Goal: Information Seeking & Learning: Learn about a topic

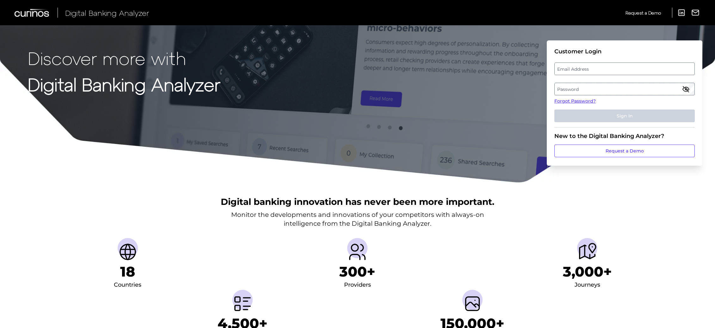
click at [596, 66] on label "Email Address" at bounding box center [623, 68] width 139 height 11
click at [596, 66] on input "email" at bounding box center [624, 69] width 140 height 13
click at [599, 68] on input "email" at bounding box center [624, 69] width 140 height 13
type input "[PERSON_NAME][EMAIL_ADDRESS][DOMAIN_NAME]"
click at [571, 82] on fieldset "Customer Login Email Address [PERSON_NAME][EMAIL_ADDRESS][DOMAIN_NAME] Password…" at bounding box center [624, 88] width 140 height 80
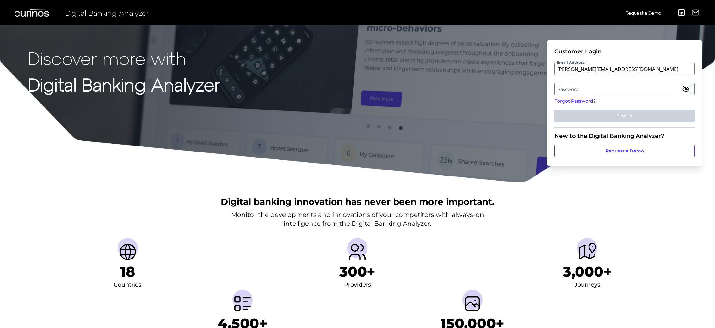
click at [574, 89] on label "Password" at bounding box center [623, 88] width 139 height 11
click at [554, 110] on button "Sign In" at bounding box center [624, 116] width 140 height 13
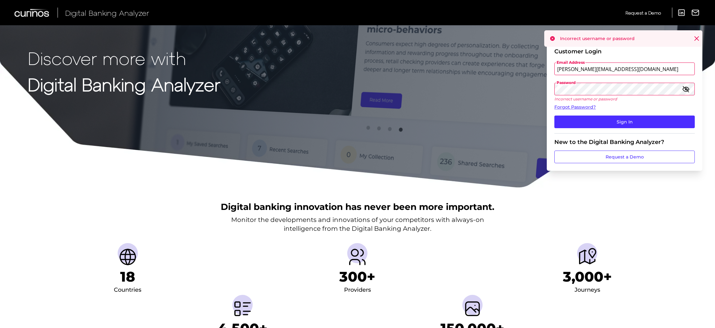
click at [683, 89] on icon "button" at bounding box center [686, 89] width 8 height 8
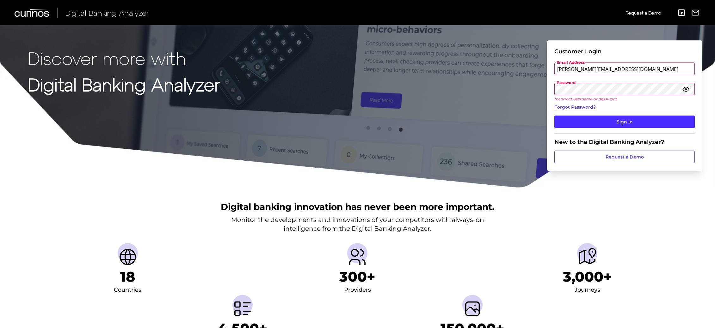
click at [554, 116] on button "Sign In" at bounding box center [624, 122] width 140 height 13
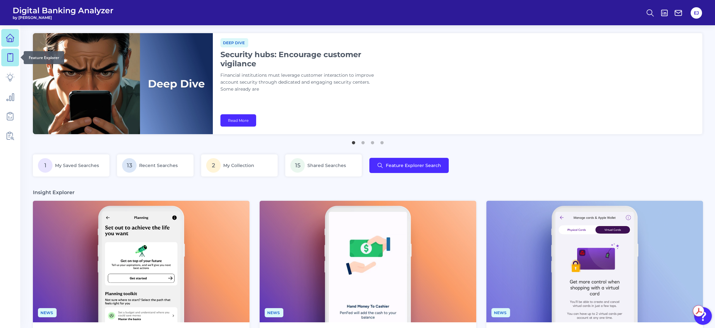
click at [12, 54] on icon at bounding box center [10, 57] width 9 height 9
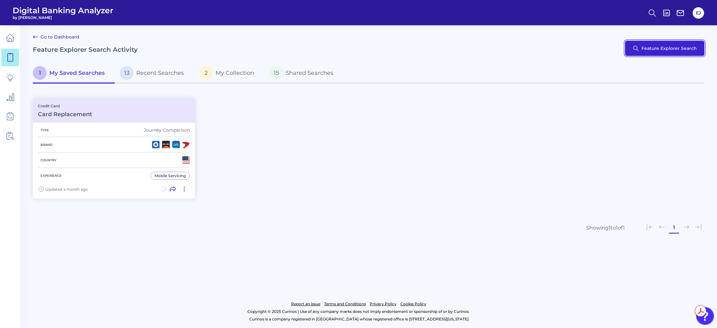
click at [639, 49] on button "Feature Explorer Search" at bounding box center [664, 48] width 79 height 15
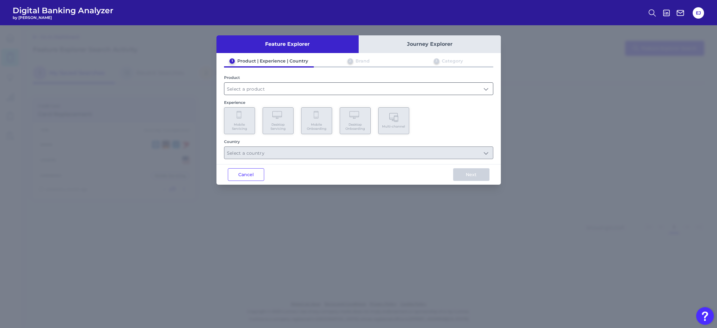
click at [265, 84] on input "text" at bounding box center [358, 89] width 269 height 12
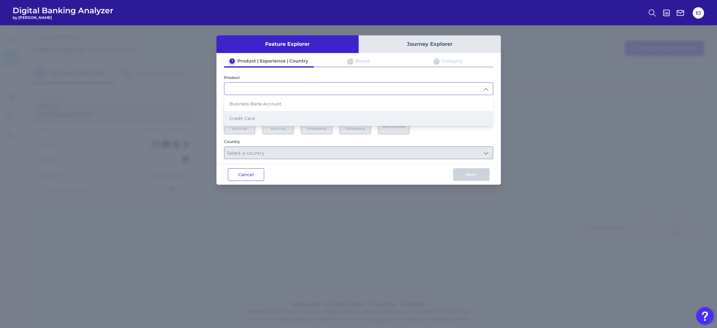
click at [253, 122] on li "Credit Card" at bounding box center [358, 118] width 269 height 15
type input "Credit Card"
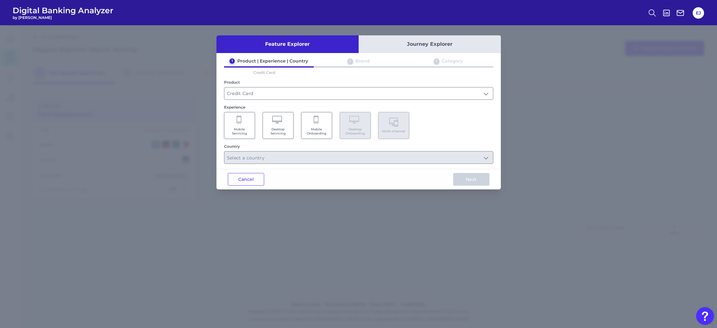
click at [246, 126] on Servicing "Mobile Servicing" at bounding box center [239, 125] width 31 height 27
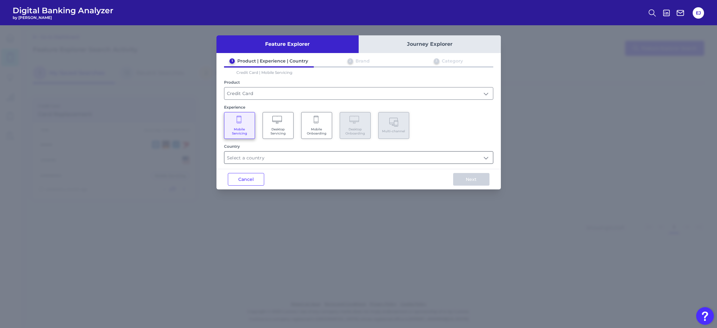
click at [299, 152] on input "text" at bounding box center [358, 158] width 269 height 12
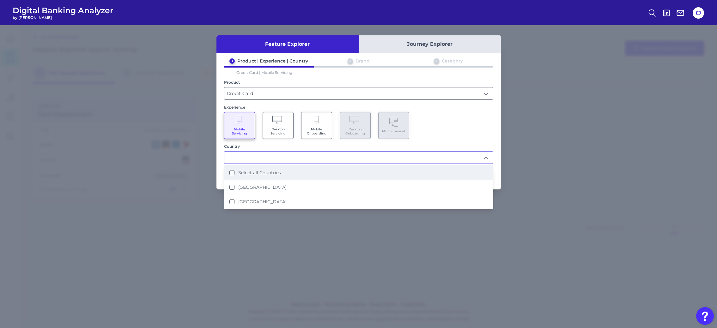
click at [289, 172] on li "Select all Countries" at bounding box center [358, 173] width 269 height 15
type input "Select all Countries"
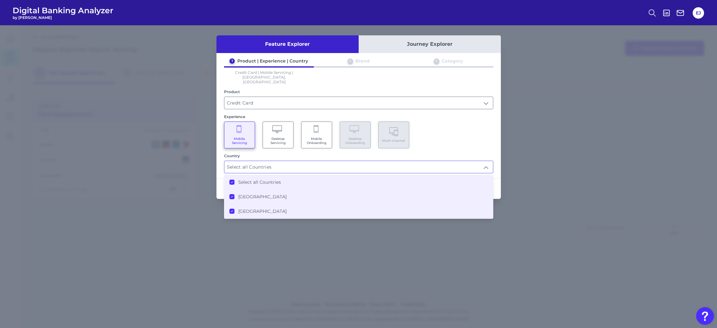
click at [490, 141] on div "1 Product | Experience | Country 2 Brand 3 Category Credit Card | Mobile Servic…" at bounding box center [358, 115] width 284 height 115
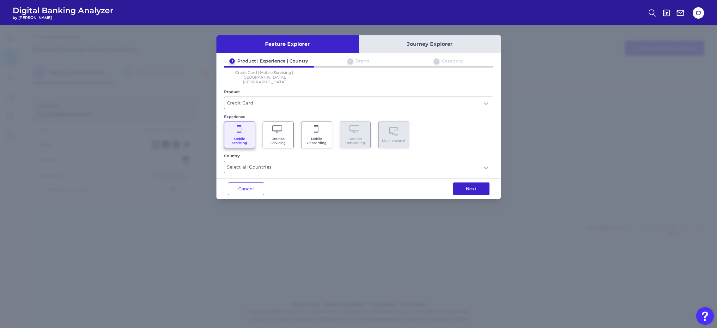
click at [485, 183] on button "Next" at bounding box center [471, 189] width 36 height 13
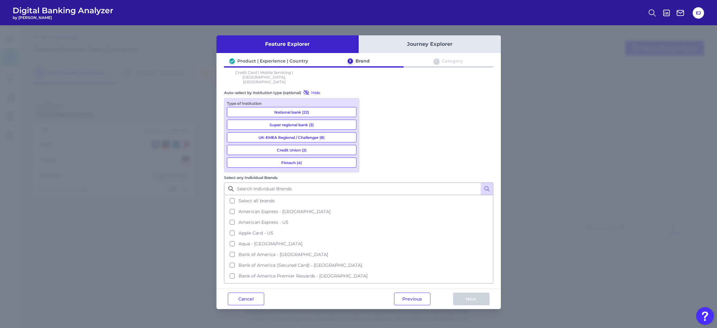
click at [312, 107] on button "National bank (22)" at bounding box center [292, 112] width 130 height 10
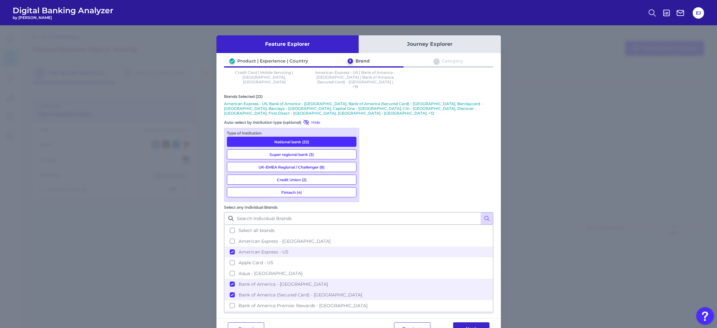
click at [476, 323] on button "Next" at bounding box center [471, 329] width 36 height 13
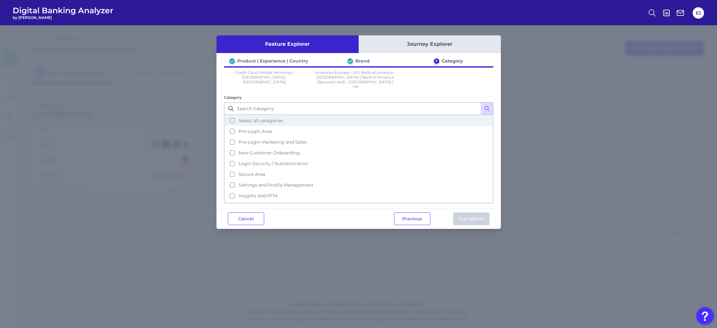
click at [280, 118] on span "Select all categories" at bounding box center [261, 121] width 45 height 6
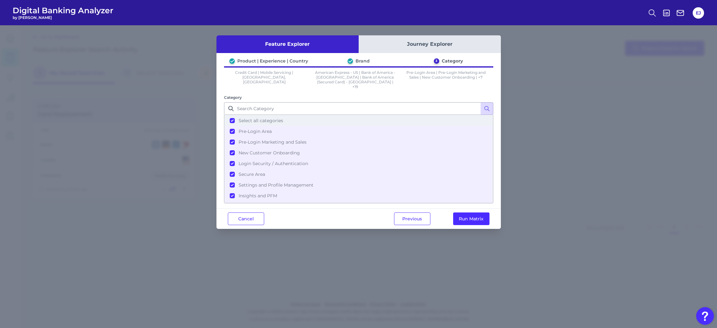
click at [280, 118] on span "Select all categories" at bounding box center [261, 121] width 45 height 6
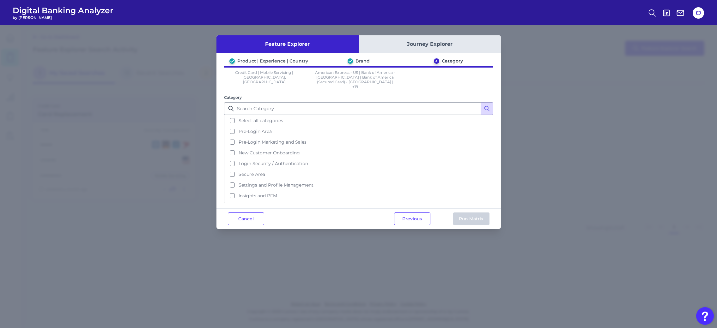
click at [423, 40] on button "Journey Explorer" at bounding box center [430, 44] width 142 height 18
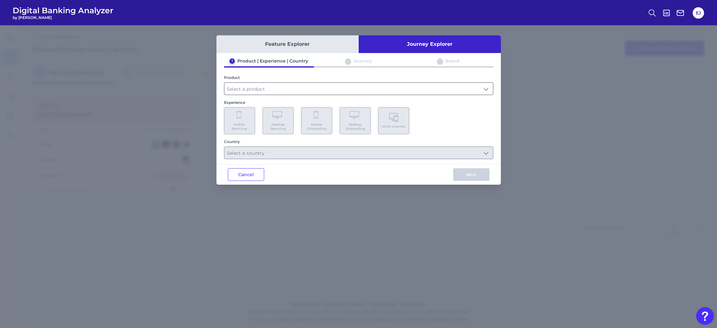
click at [258, 88] on input "text" at bounding box center [358, 89] width 269 height 12
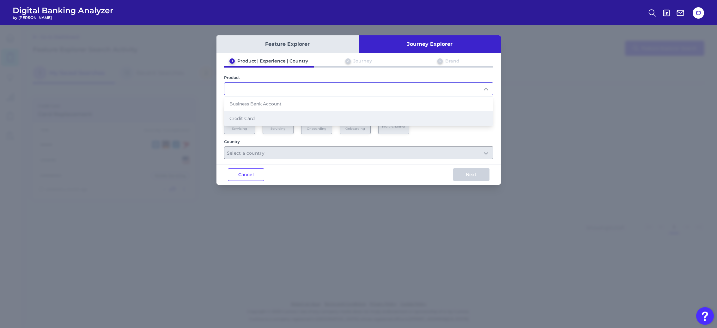
click at [260, 120] on li "Credit Card" at bounding box center [358, 118] width 269 height 15
type input "Credit Card"
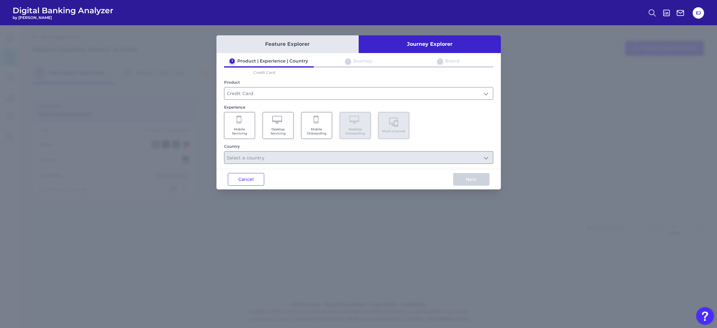
click at [251, 121] on Servicing "Mobile Servicing" at bounding box center [239, 125] width 31 height 27
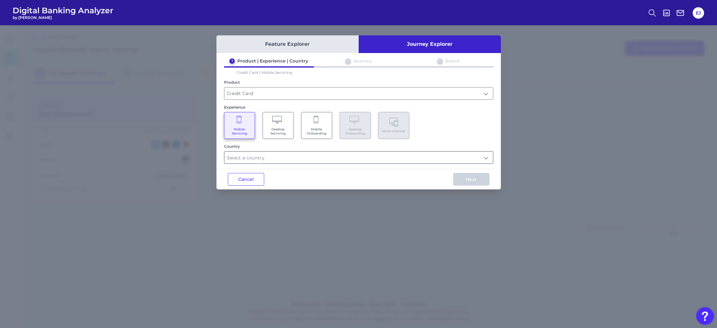
click at [259, 154] on input "text" at bounding box center [358, 158] width 269 height 12
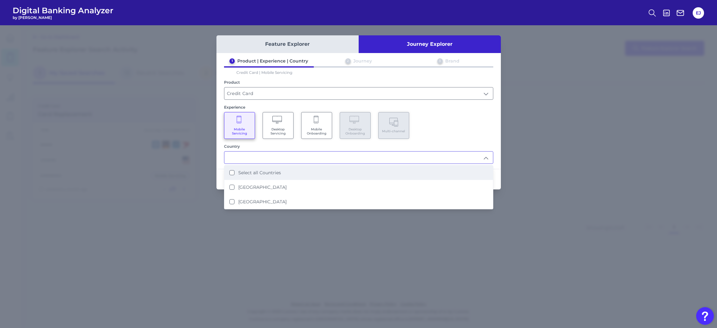
click at [282, 176] on li "Select all Countries" at bounding box center [358, 173] width 269 height 15
type input "Select all Countries"
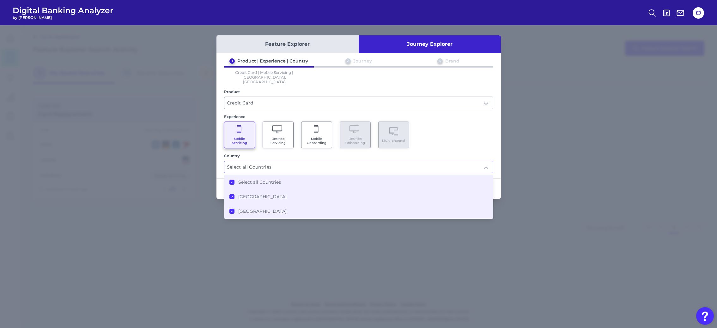
click at [504, 131] on div "Feature Explorer Journey Explorer 1 Product | Experience | Country 2 Journey 3 …" at bounding box center [358, 176] width 717 height 303
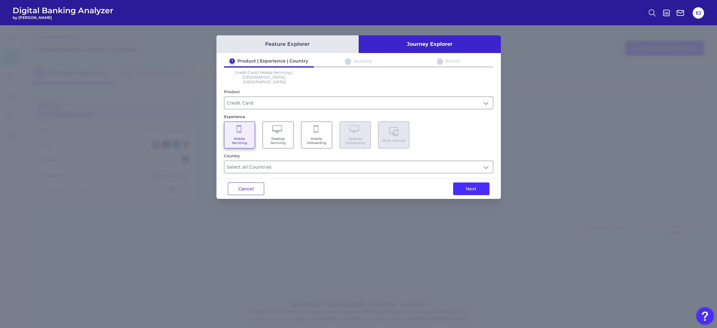
click at [474, 167] on div "Feature Explorer Journey Explorer 1 Product | Experience | Country 2 Journey 3 …" at bounding box center [358, 117] width 284 height 164
click at [478, 183] on button "Next" at bounding box center [471, 189] width 36 height 13
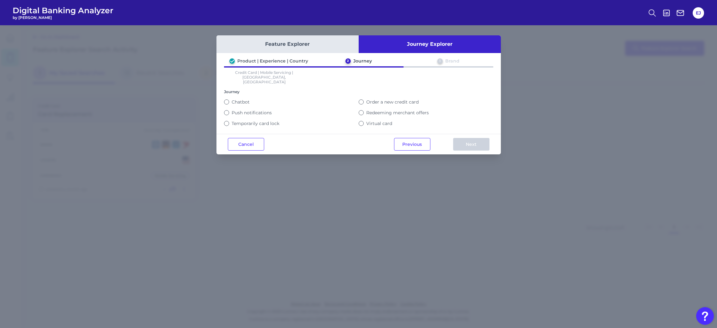
click at [277, 121] on label "Temporarily card lock" at bounding box center [256, 124] width 48 height 6
click at [229, 121] on button "Temporarily card lock" at bounding box center [226, 123] width 5 height 5
click at [410, 99] on label "Order a new credit card" at bounding box center [392, 102] width 52 height 6
click at [364, 100] on button "Order a new credit card" at bounding box center [361, 102] width 5 height 5
click at [249, 121] on label "Temporarily card lock" at bounding box center [256, 124] width 48 height 6
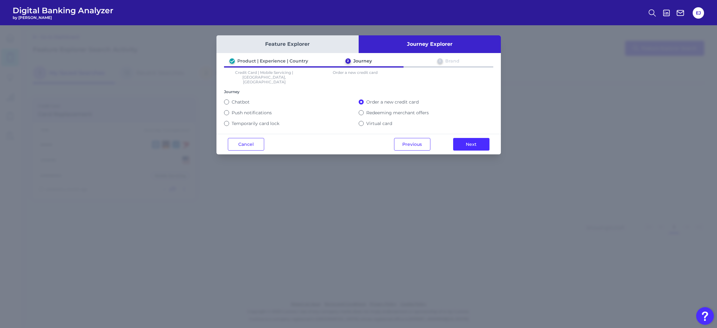
click at [229, 121] on button "Temporarily card lock" at bounding box center [226, 123] width 5 height 5
click at [481, 141] on button "Next" at bounding box center [471, 144] width 36 height 13
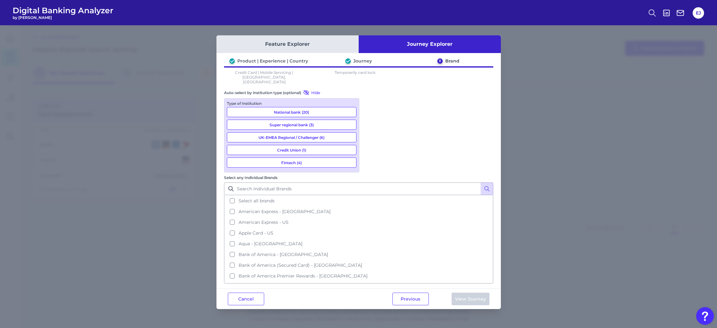
click at [301, 107] on button "National bank (20)" at bounding box center [292, 112] width 130 height 10
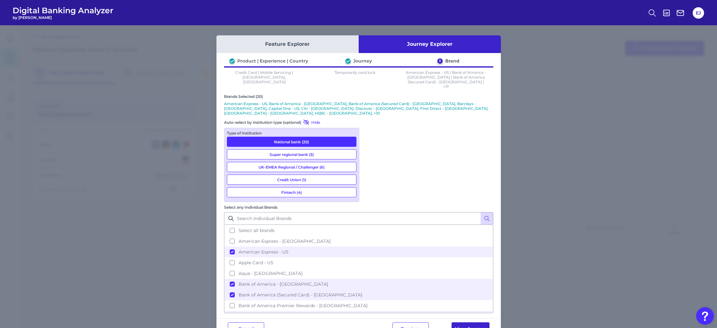
click at [474, 323] on button "View Journey" at bounding box center [471, 329] width 38 height 13
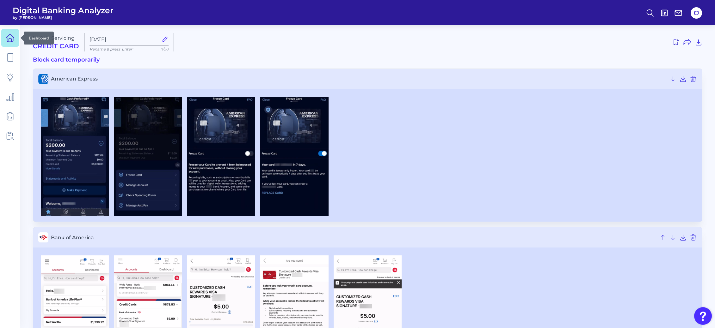
click at [16, 36] on link at bounding box center [10, 38] width 18 height 18
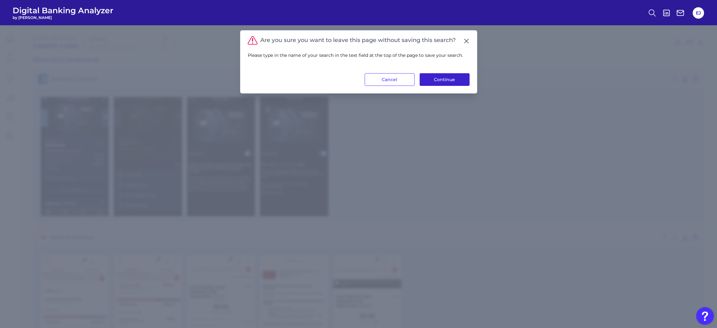
click at [451, 81] on button "Continue" at bounding box center [445, 79] width 50 height 13
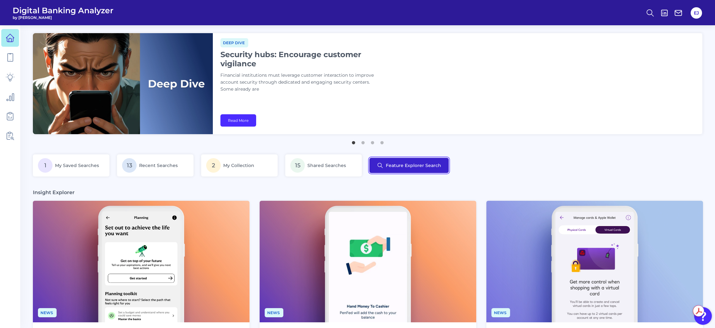
click at [408, 162] on button "Feature Explorer Search" at bounding box center [408, 165] width 79 height 15
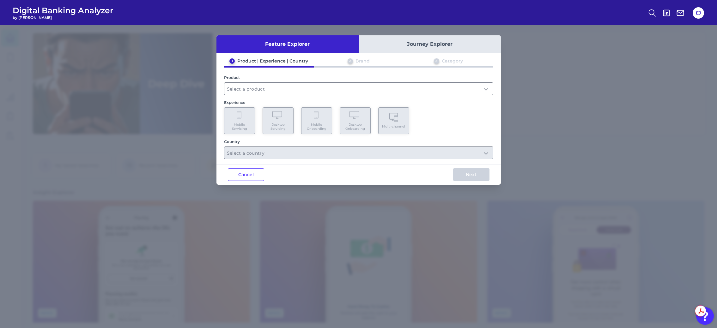
click at [414, 52] on button "Journey Explorer" at bounding box center [430, 44] width 142 height 18
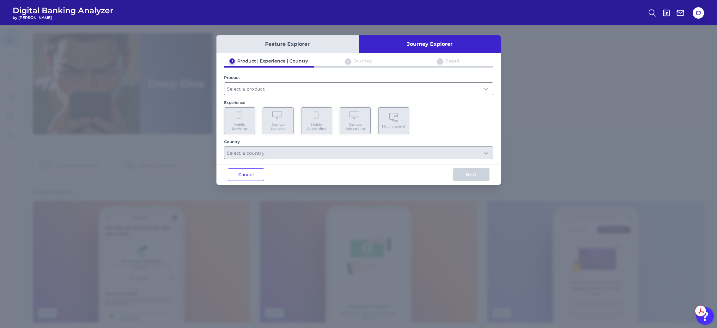
click at [410, 47] on button "Journey Explorer" at bounding box center [430, 44] width 142 height 18
click at [373, 64] on div "2 Journey" at bounding box center [359, 62] width 90 height 8
click at [356, 65] on div "2 Journey" at bounding box center [359, 62] width 90 height 8
click at [344, 60] on div "2 Journey" at bounding box center [359, 62] width 90 height 8
click at [293, 86] on input "text" at bounding box center [358, 89] width 269 height 12
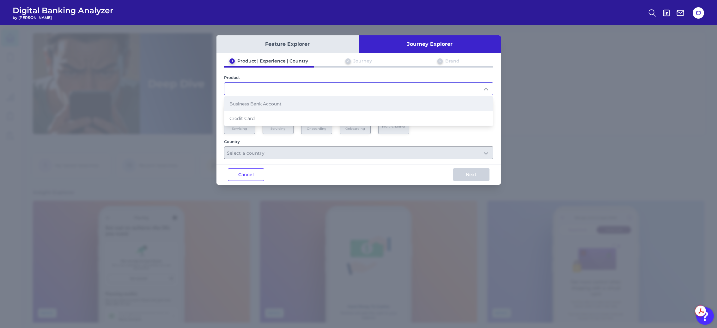
click at [303, 108] on li "Business Bank Account" at bounding box center [358, 104] width 269 height 15
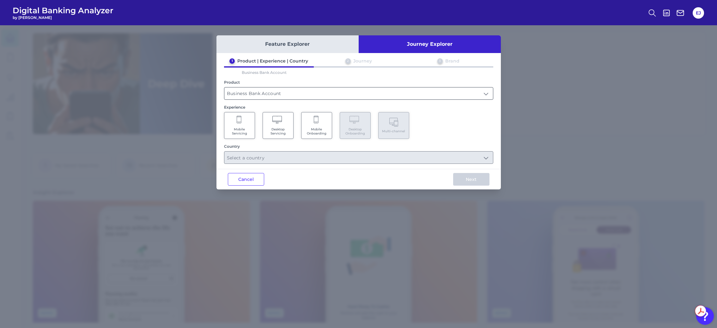
click at [299, 91] on input "Business Bank Account" at bounding box center [358, 94] width 269 height 12
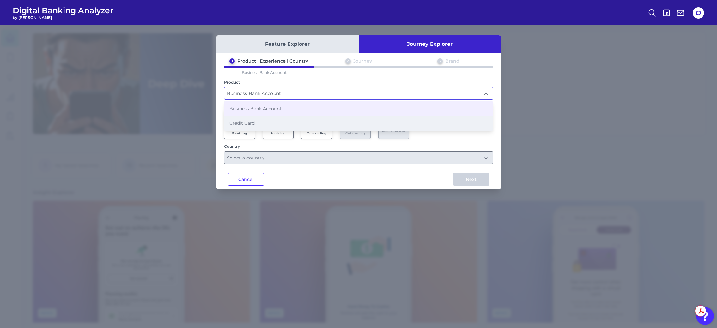
click at [293, 118] on li "Credit Card" at bounding box center [358, 123] width 269 height 15
type input "Credit Card"
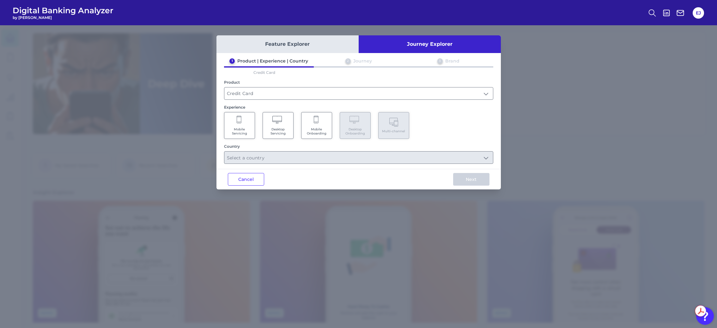
click at [242, 122] on Servicing "Mobile Servicing" at bounding box center [239, 125] width 31 height 27
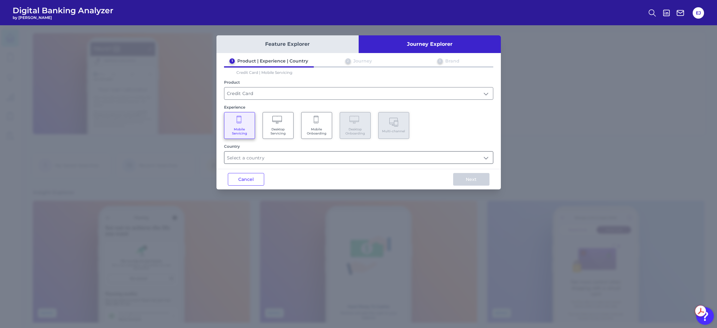
click at [329, 157] on input "text" at bounding box center [358, 158] width 269 height 12
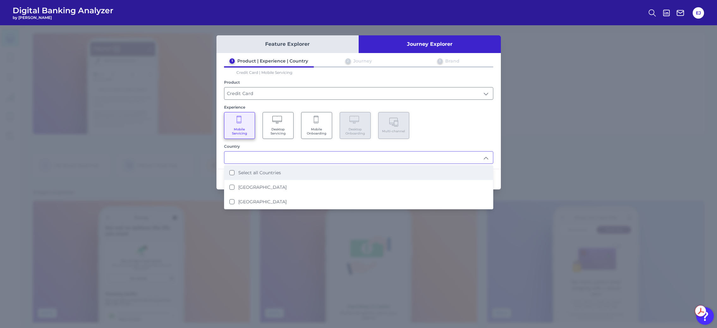
click at [267, 173] on label "Select all Countries" at bounding box center [259, 173] width 43 height 6
type input "Select all Countries"
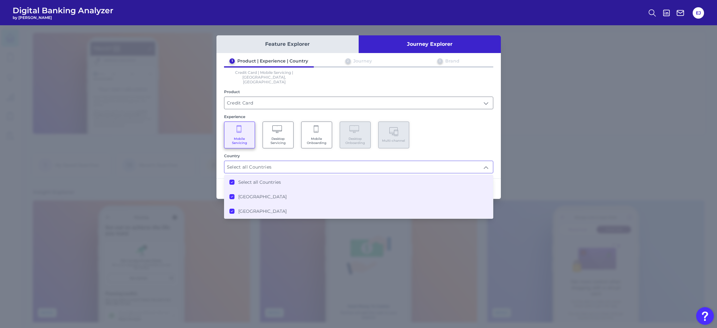
click at [463, 136] on div "Mobile Servicing Desktop Servicing Mobile Onboarding Desktop Onboarding Multi-c…" at bounding box center [358, 135] width 269 height 27
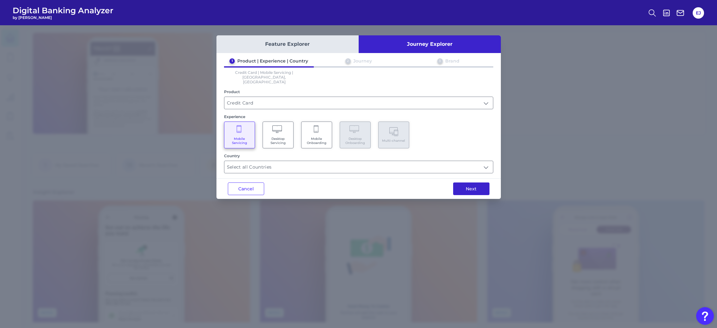
click at [481, 184] on button "Next" at bounding box center [471, 189] width 36 height 13
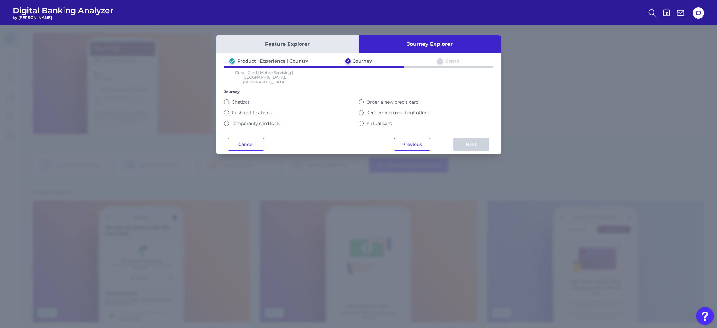
click at [369, 99] on label "Order a new credit card" at bounding box center [392, 102] width 52 height 6
click at [364, 100] on button "Order a new credit card" at bounding box center [361, 102] width 5 height 5
click at [485, 139] on button "Next" at bounding box center [471, 144] width 36 height 13
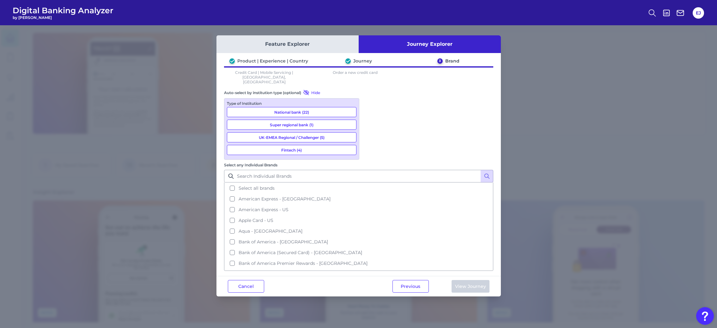
click at [343, 107] on button "National bank (22)" at bounding box center [292, 112] width 130 height 10
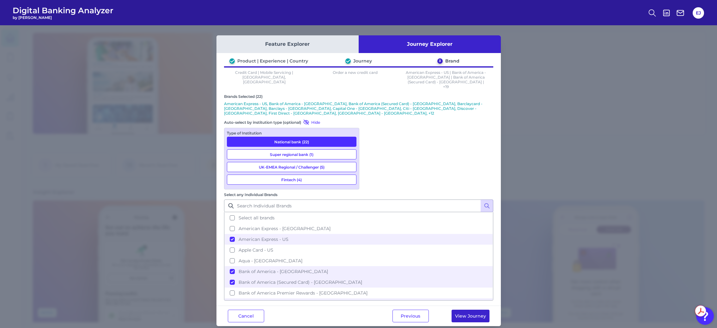
click at [479, 310] on button "View Journey" at bounding box center [471, 316] width 38 height 13
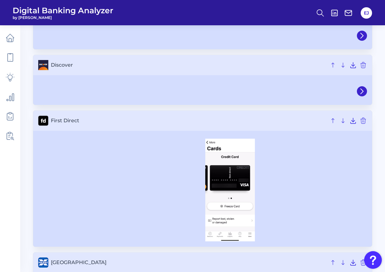
scroll to position [729, 0]
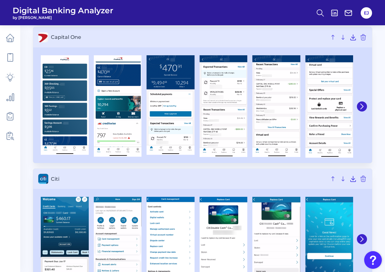
click at [362, 108] on icon at bounding box center [362, 106] width 3 height 5
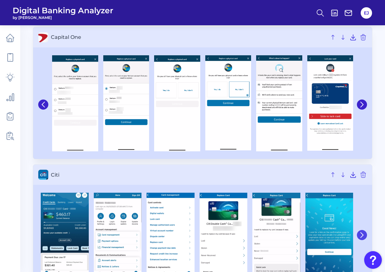
click at [363, 233] on icon at bounding box center [362, 235] width 6 height 6
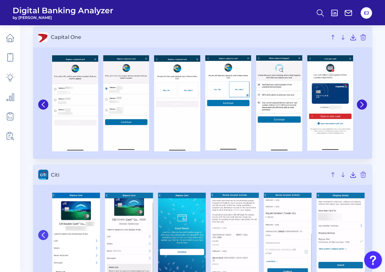
click at [47, 234] on button at bounding box center [43, 235] width 10 height 10
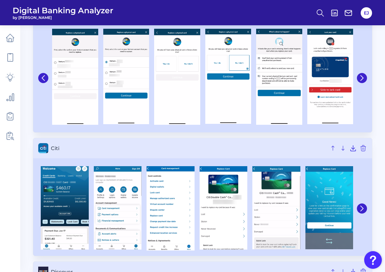
scroll to position [761, 0]
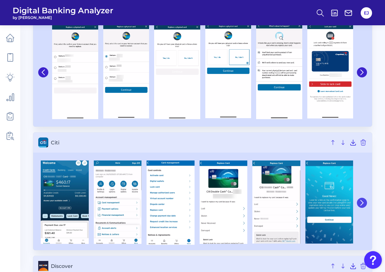
click at [361, 204] on icon at bounding box center [362, 203] width 6 height 6
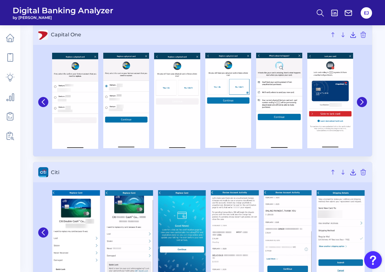
scroll to position [732, 0]
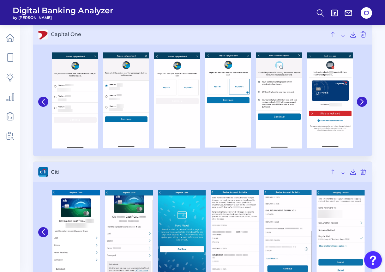
click at [10, 178] on nav at bounding box center [10, 148] width 20 height 247
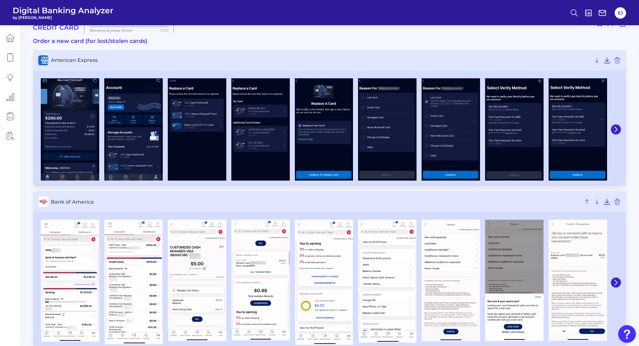
scroll to position [0, 0]
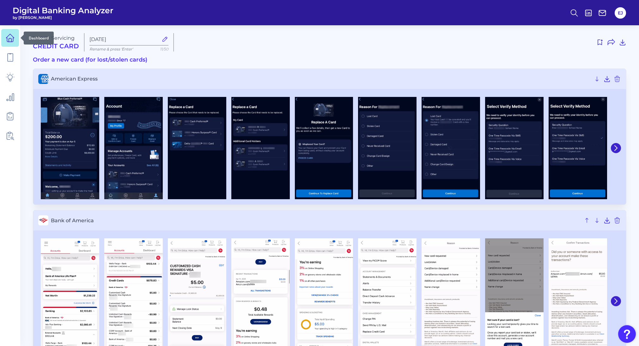
click at [12, 37] on icon at bounding box center [10, 38] width 9 height 9
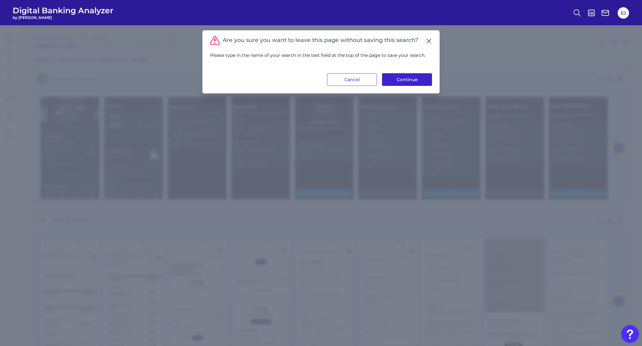
click at [420, 79] on button "Continue" at bounding box center [407, 79] width 50 height 13
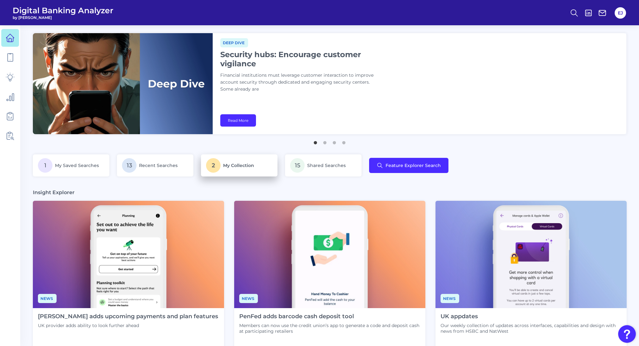
click at [253, 161] on p "2 My Collection" at bounding box center [239, 165] width 66 height 15
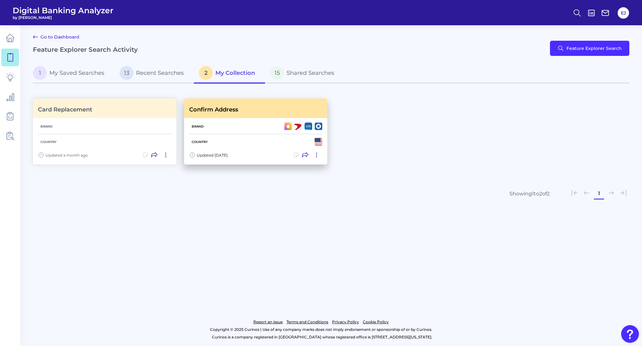
click at [223, 115] on div "Confirm Address" at bounding box center [255, 109] width 143 height 20
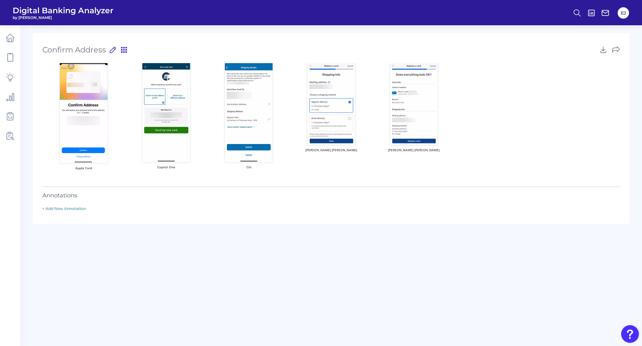
click at [161, 46] on div "Confirm Address Confirm Address Press ‘Enter’ to save title 15 /50" at bounding box center [330, 50] width 577 height 14
